Goal: Navigation & Orientation: Find specific page/section

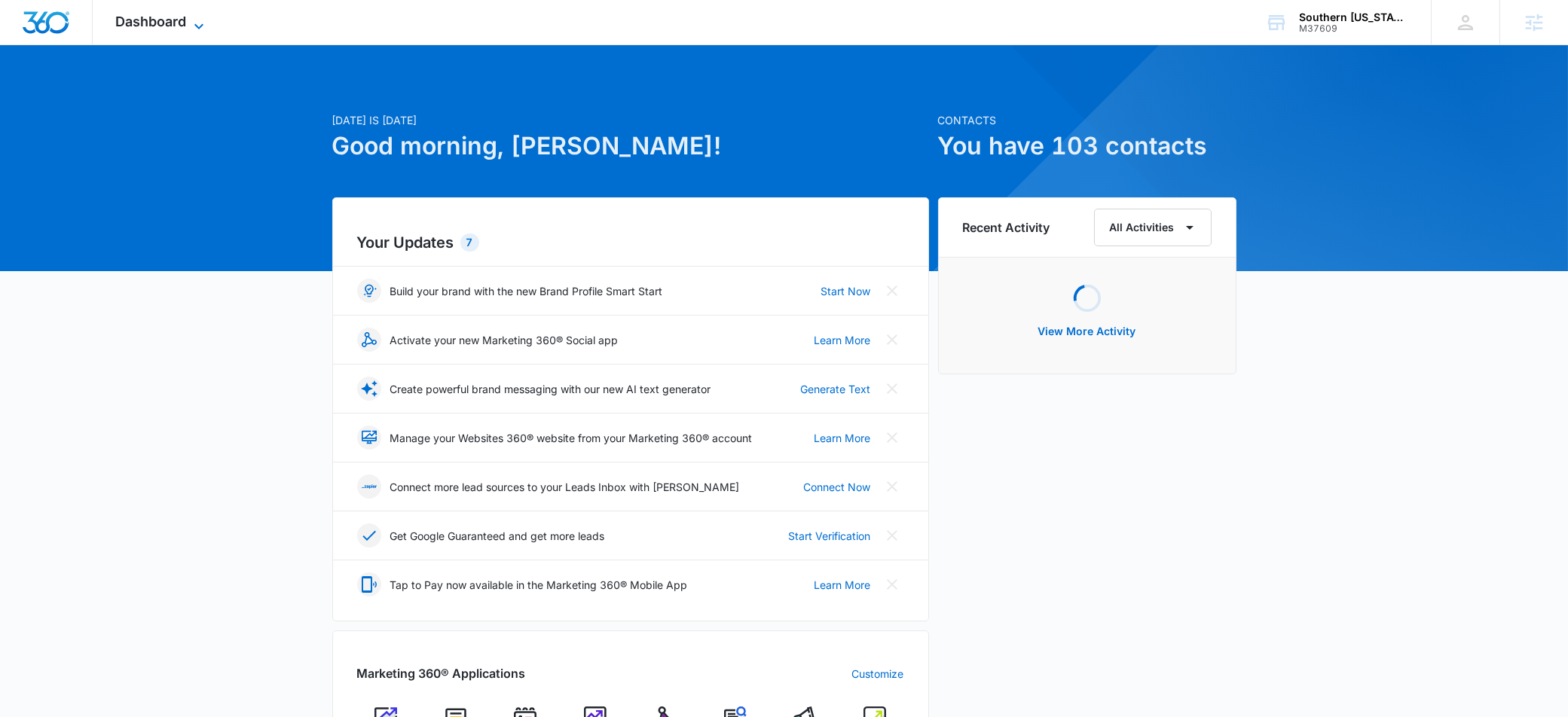
click at [158, 21] on span "Dashboard" at bounding box center [150, 22] width 71 height 16
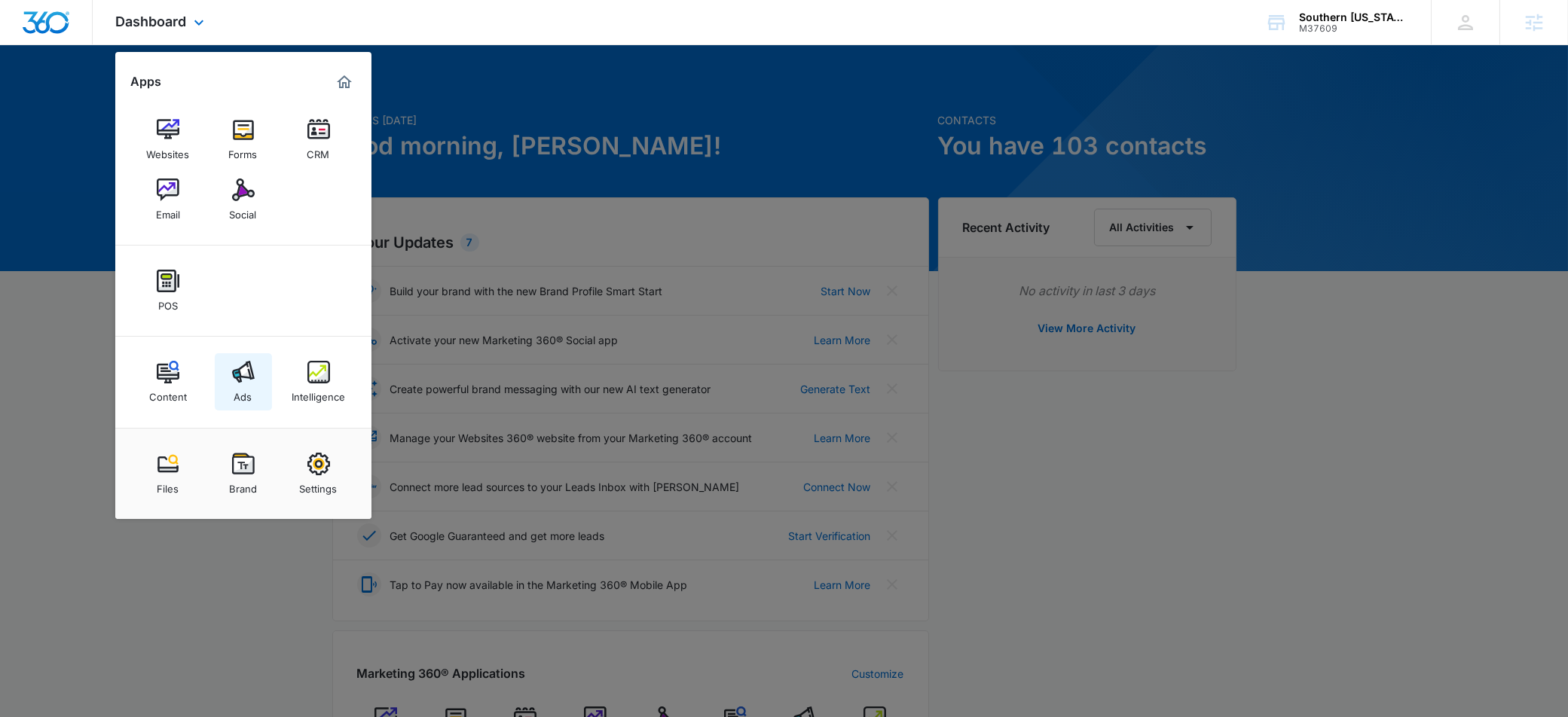
click at [250, 403] on div "Ads" at bounding box center [244, 394] width 18 height 20
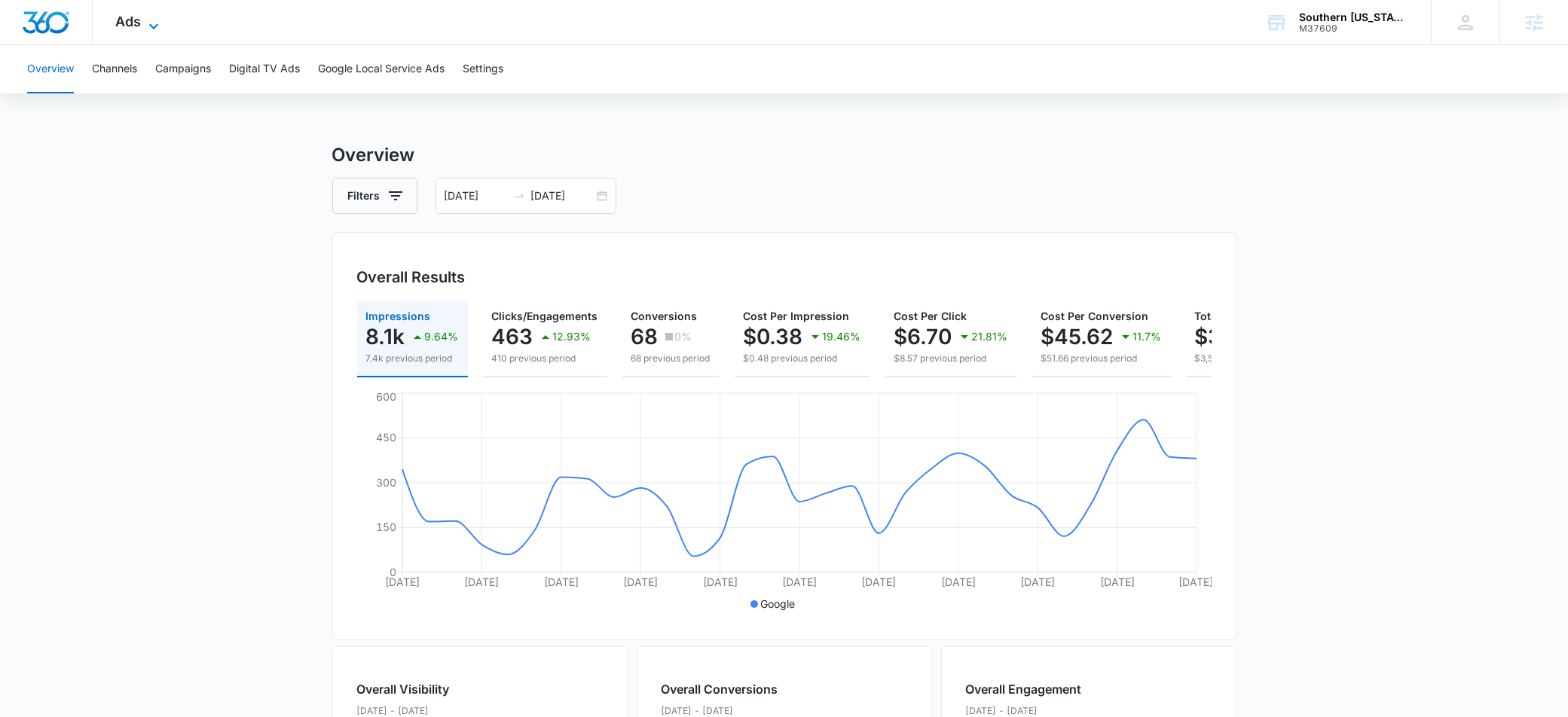
click at [153, 19] on icon at bounding box center [154, 26] width 18 height 18
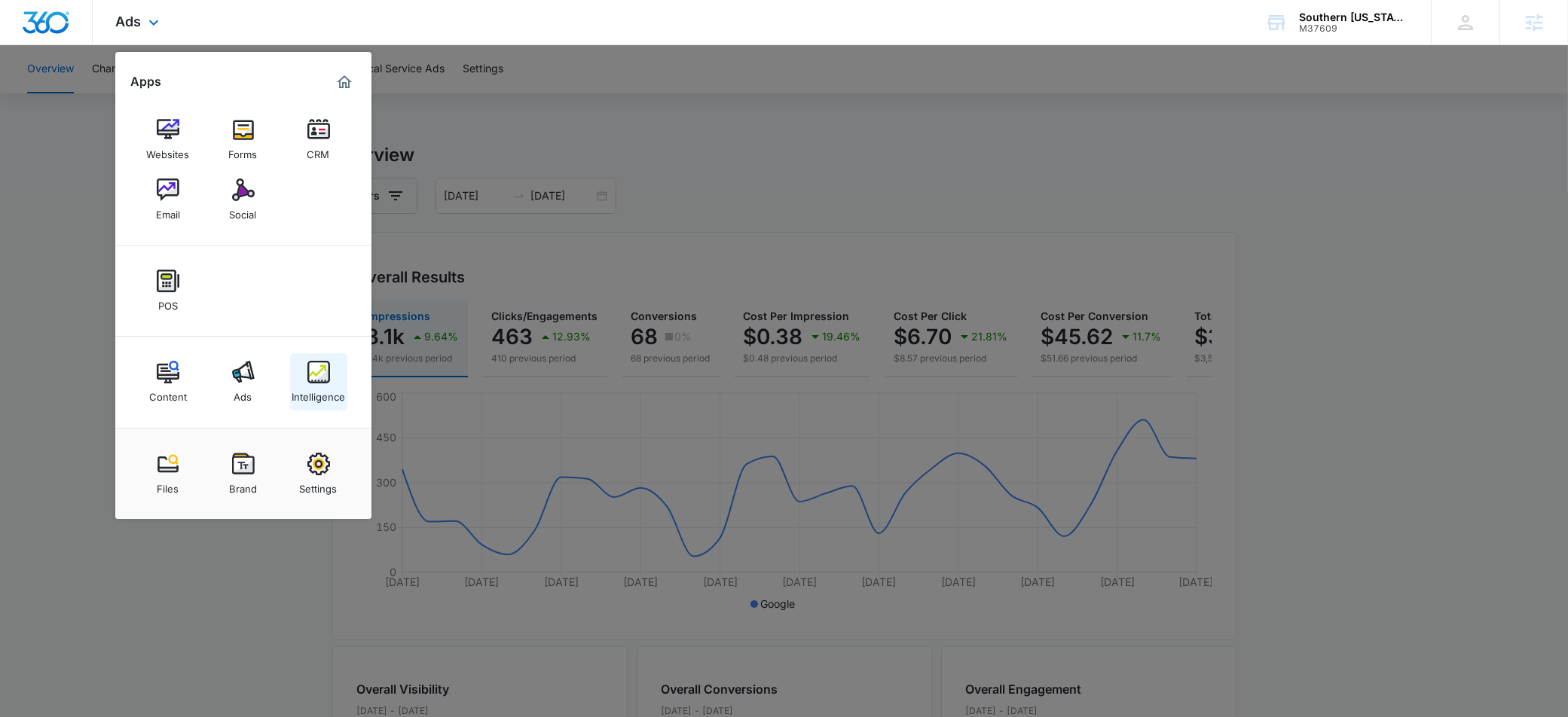
click at [317, 371] on img at bounding box center [318, 372] width 22 height 22
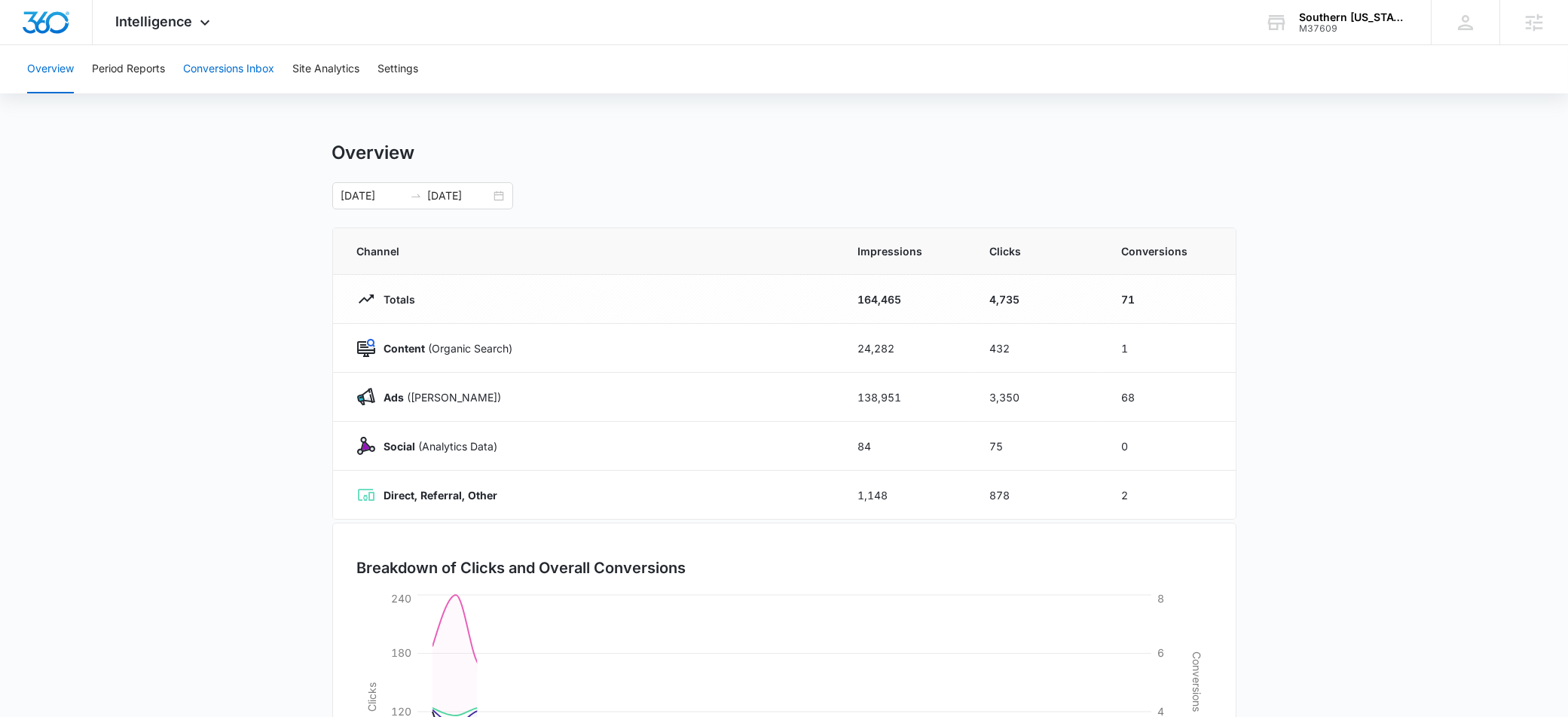
click at [242, 70] on button "Conversions Inbox" at bounding box center [228, 69] width 91 height 49
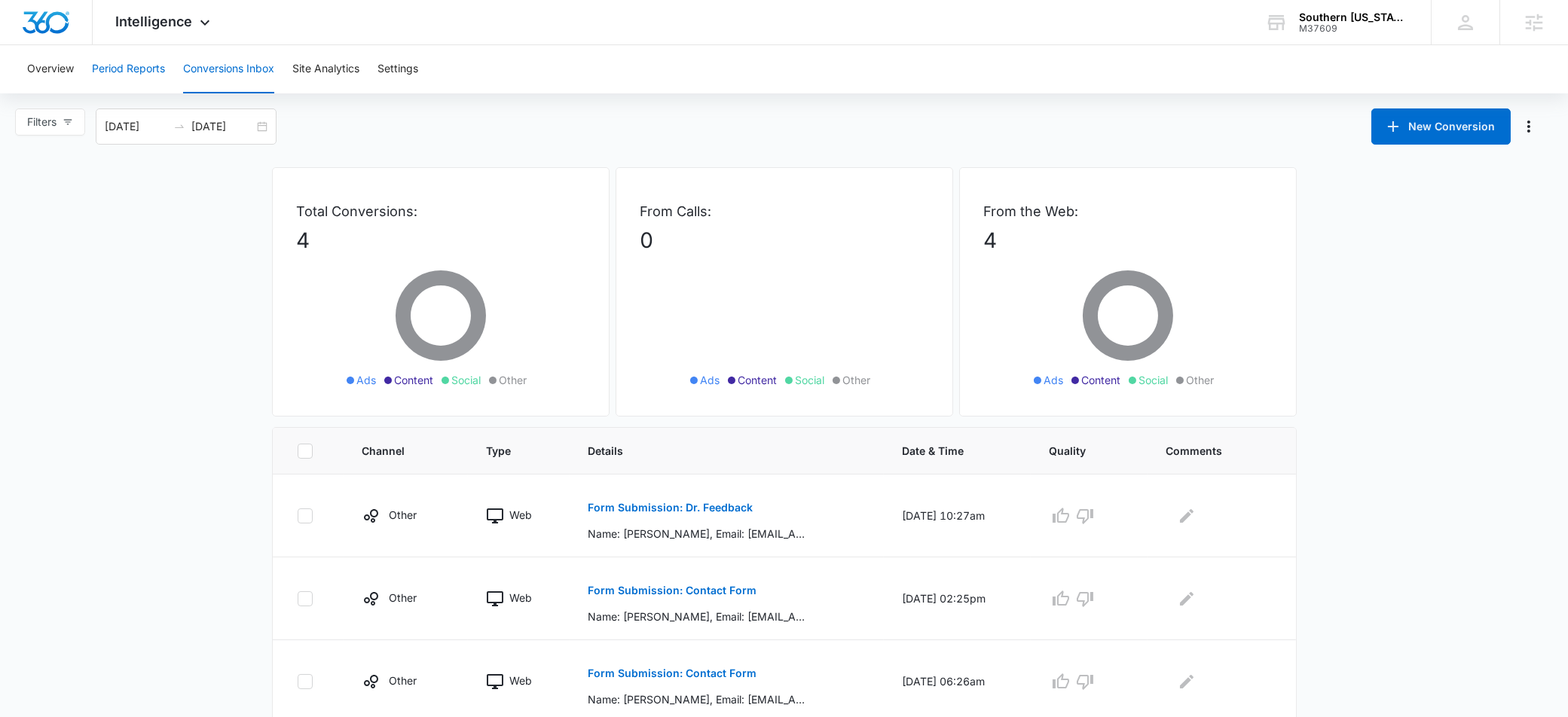
click at [126, 73] on button "Period Reports" at bounding box center [128, 69] width 73 height 49
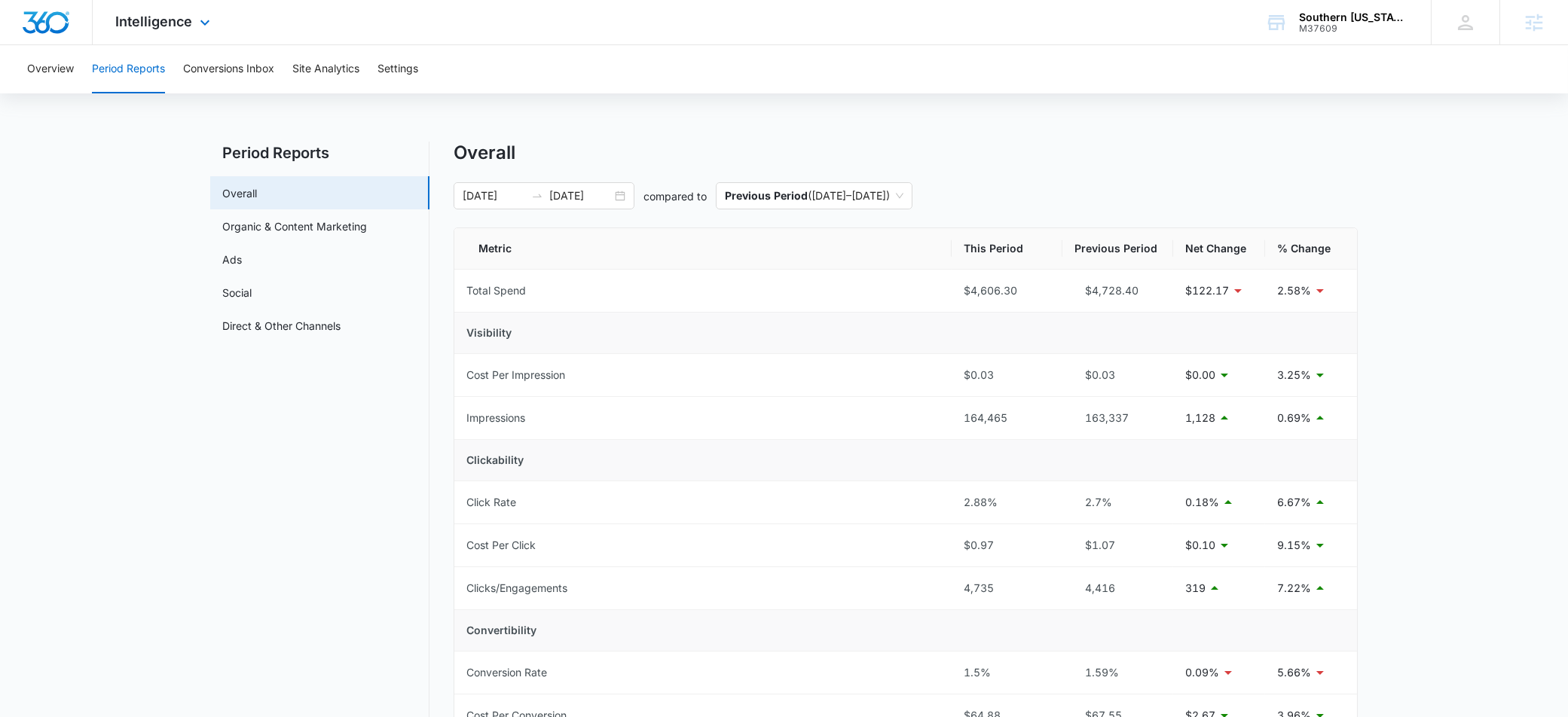
click at [194, 37] on div "Intelligence Apps Websites Forms CRM Email Social POS Content Ads Intelligence …" at bounding box center [164, 22] width 144 height 44
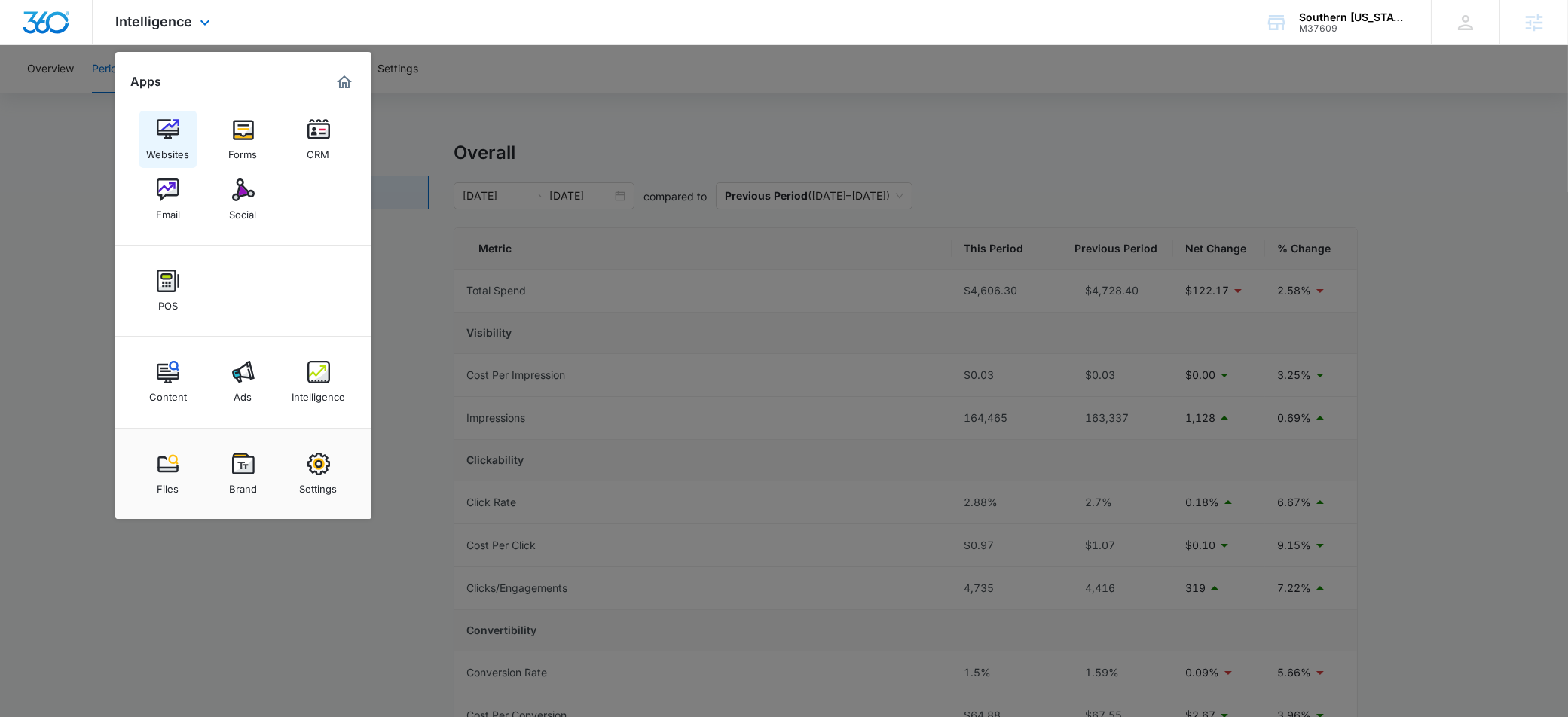
click at [180, 128] on link "Websites" at bounding box center [168, 139] width 58 height 58
